Goal: Transaction & Acquisition: Obtain resource

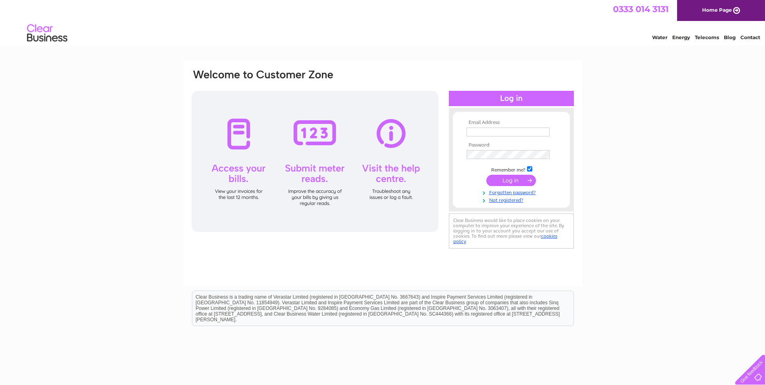
type input "Enquiries@leithschoolofart.co.uk"
click at [506, 179] on input "submit" at bounding box center [511, 180] width 50 height 11
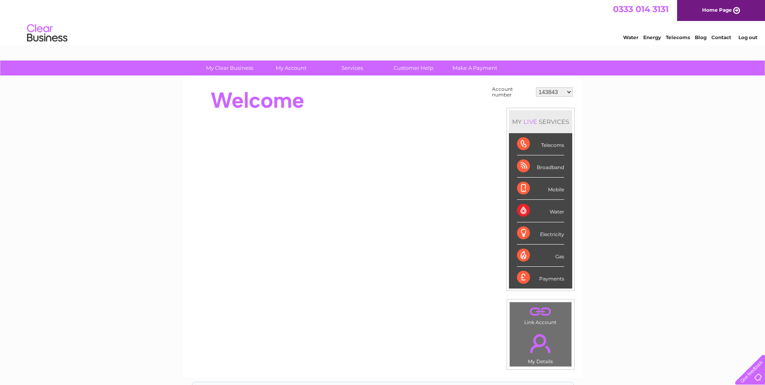
click at [557, 91] on select "143843 1119828 30303512" at bounding box center [554, 92] width 37 height 10
select select "30303512"
click at [536, 87] on select "143843 1119828 30303512" at bounding box center [554, 92] width 37 height 10
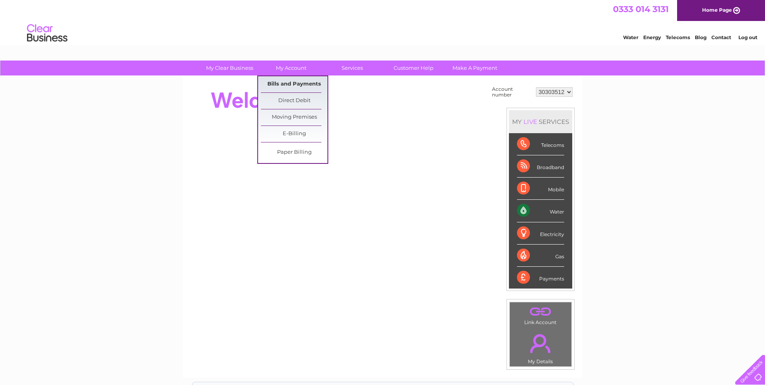
click at [290, 83] on link "Bills and Payments" at bounding box center [294, 84] width 67 height 16
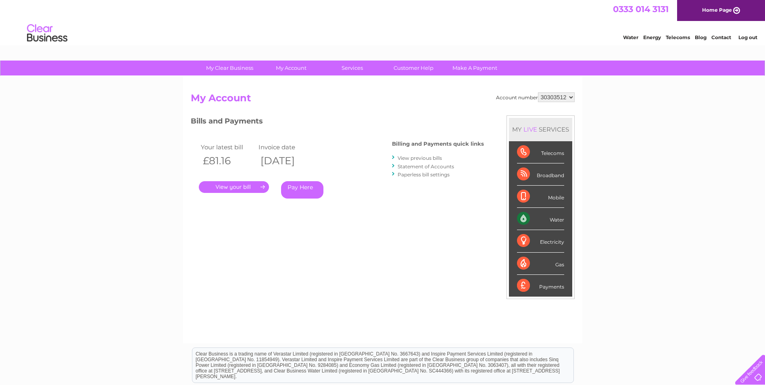
click at [230, 186] on link "." at bounding box center [234, 187] width 70 height 12
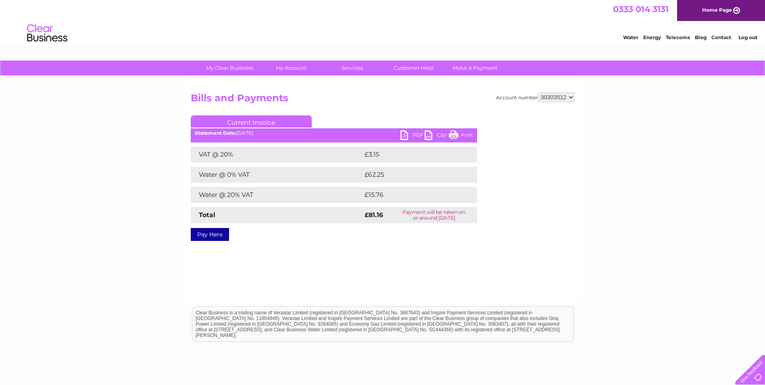
click at [409, 135] on link "PDF" at bounding box center [413, 136] width 24 height 12
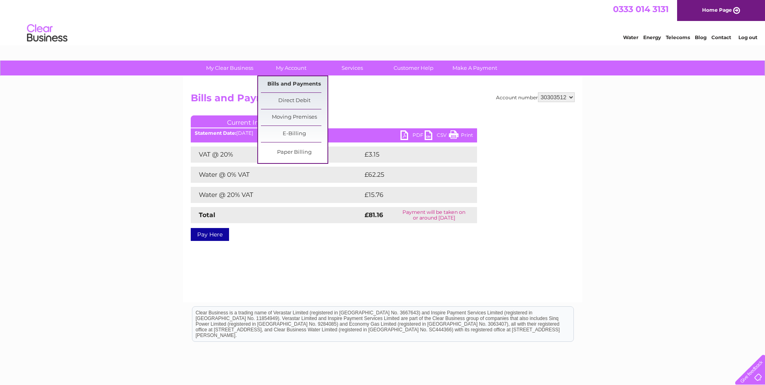
click at [297, 81] on link "Bills and Payments" at bounding box center [294, 84] width 67 height 16
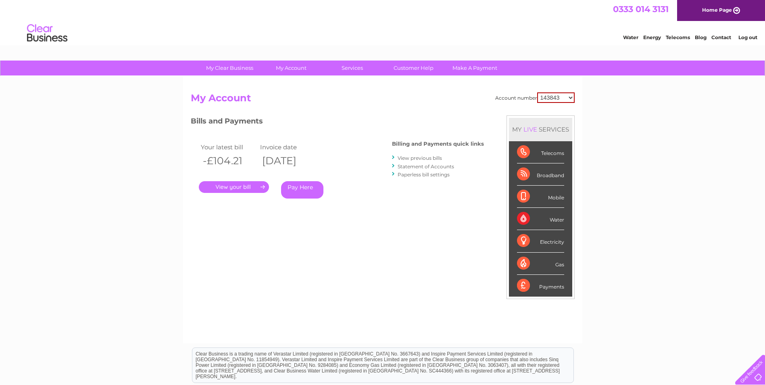
click at [428, 157] on link "View previous bills" at bounding box center [420, 158] width 44 height 6
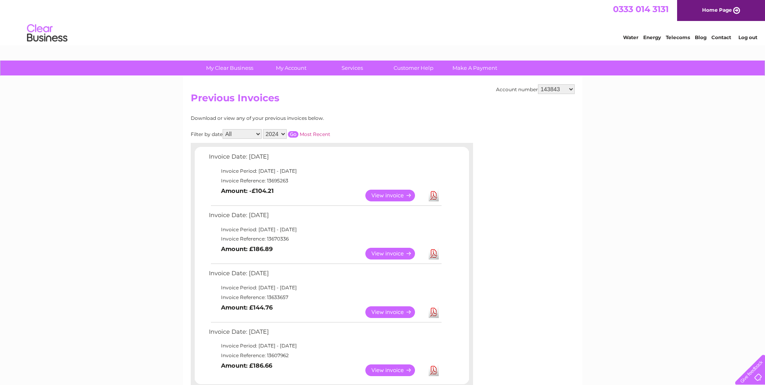
click at [568, 88] on select "143843 1119828 30303512" at bounding box center [556, 89] width 37 height 10
select select "30303512"
click at [538, 84] on select "143843 1119828 30303512" at bounding box center [556, 89] width 37 height 10
click at [431, 253] on link "Download" at bounding box center [434, 254] width 10 height 12
